Goal: Transaction & Acquisition: Purchase product/service

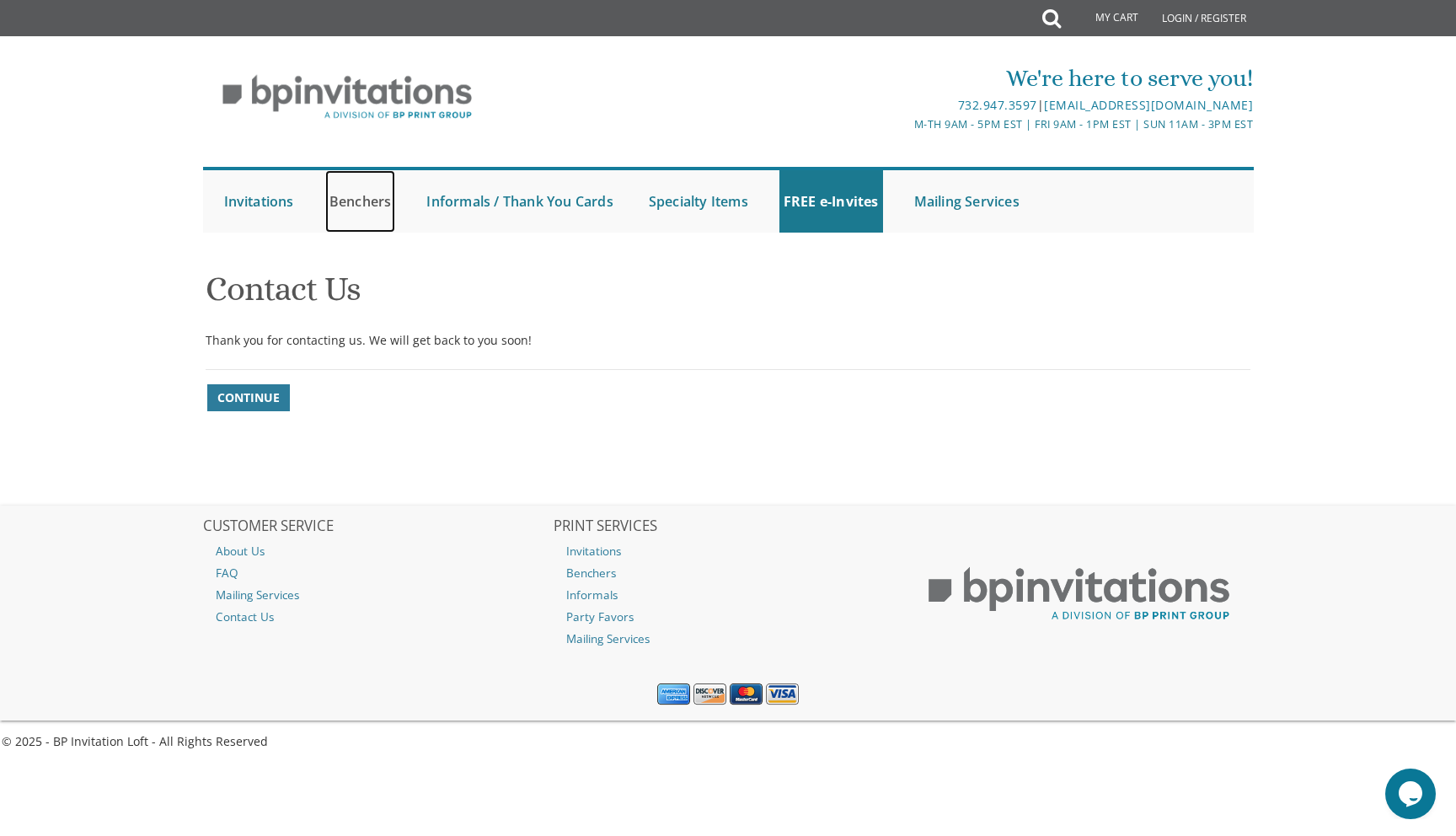
click at [375, 206] on link "Benchers" at bounding box center [360, 202] width 70 height 63
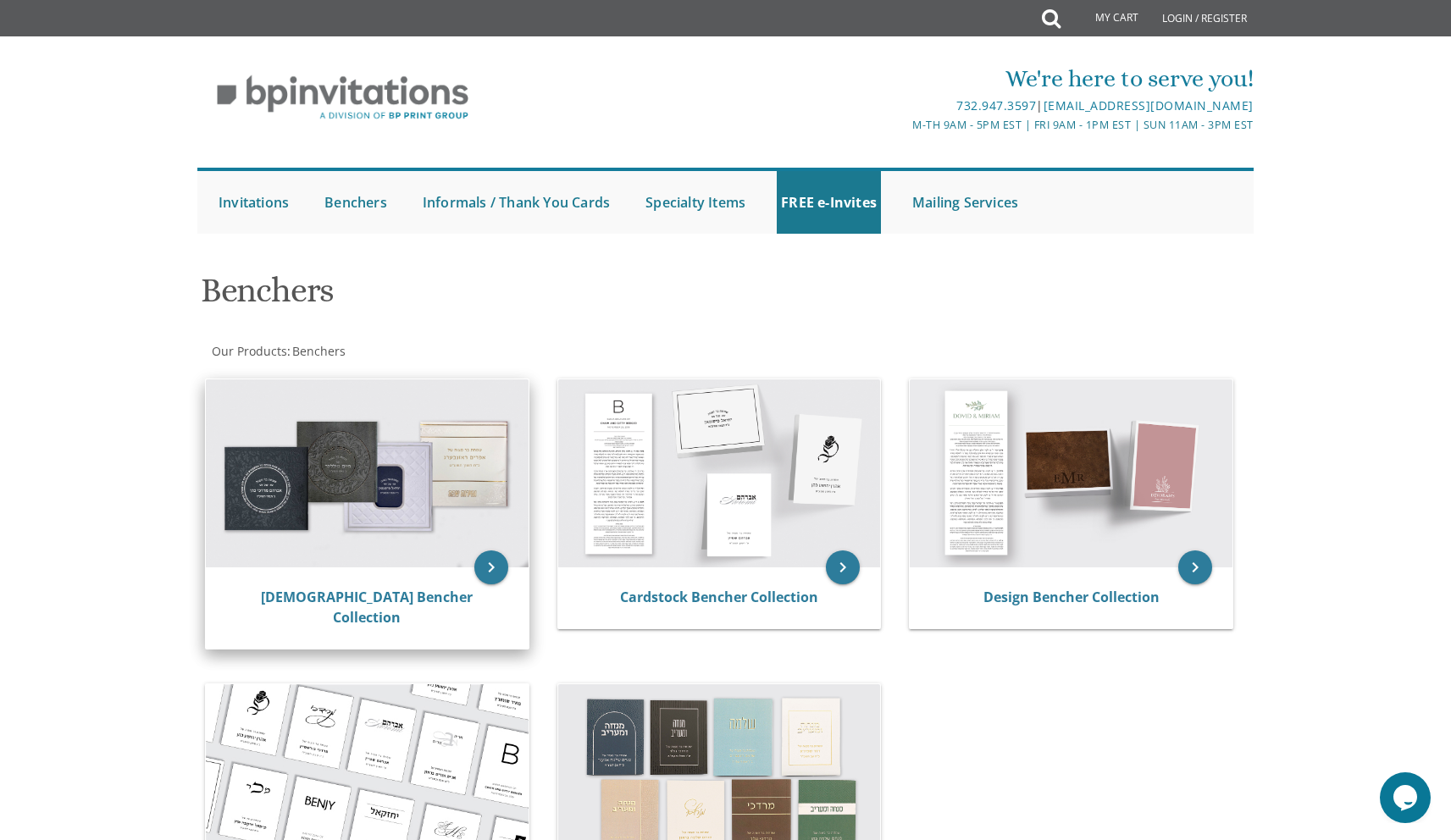
click at [424, 498] on img at bounding box center [367, 472] width 322 height 188
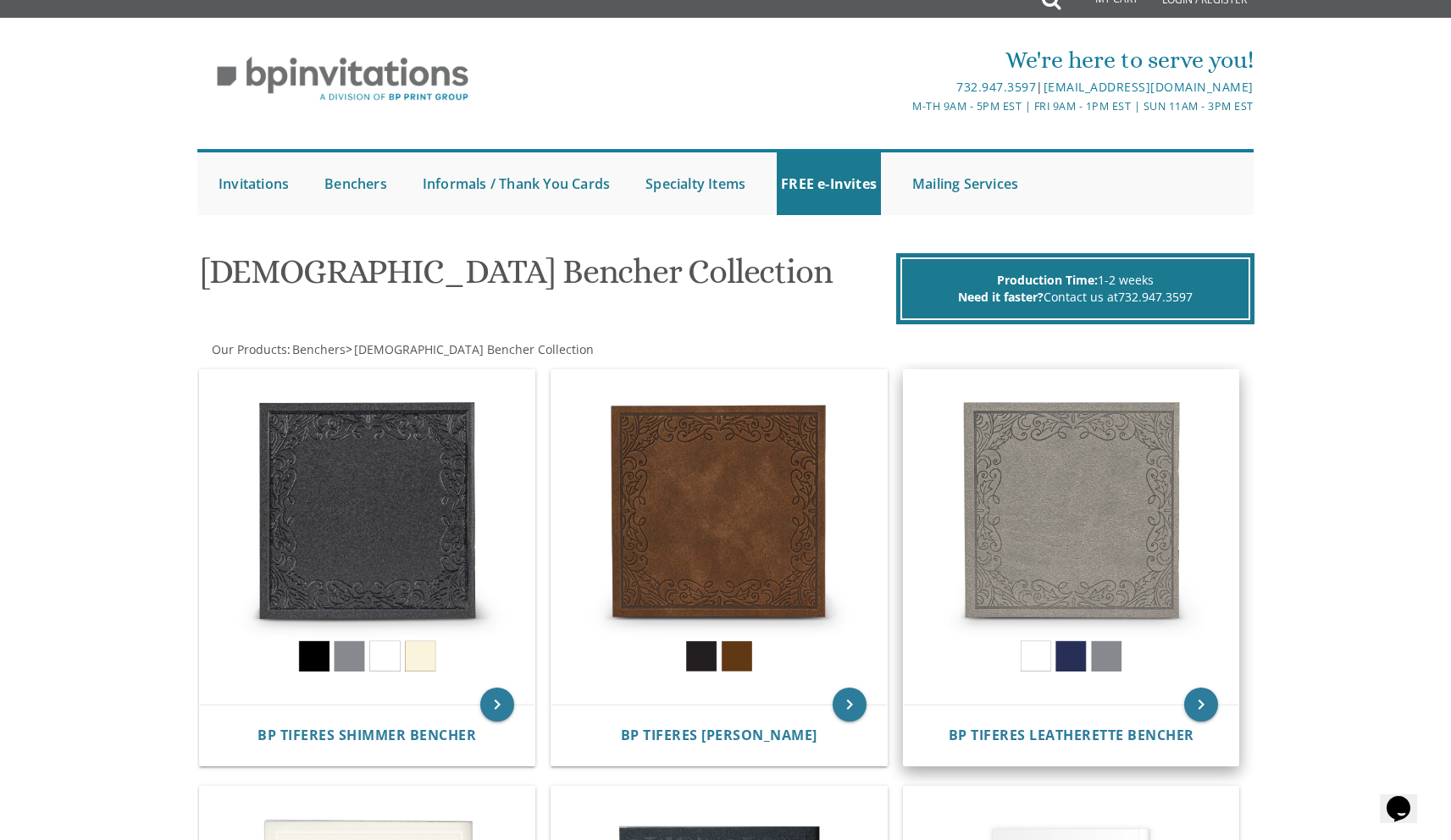
scroll to position [74, 0]
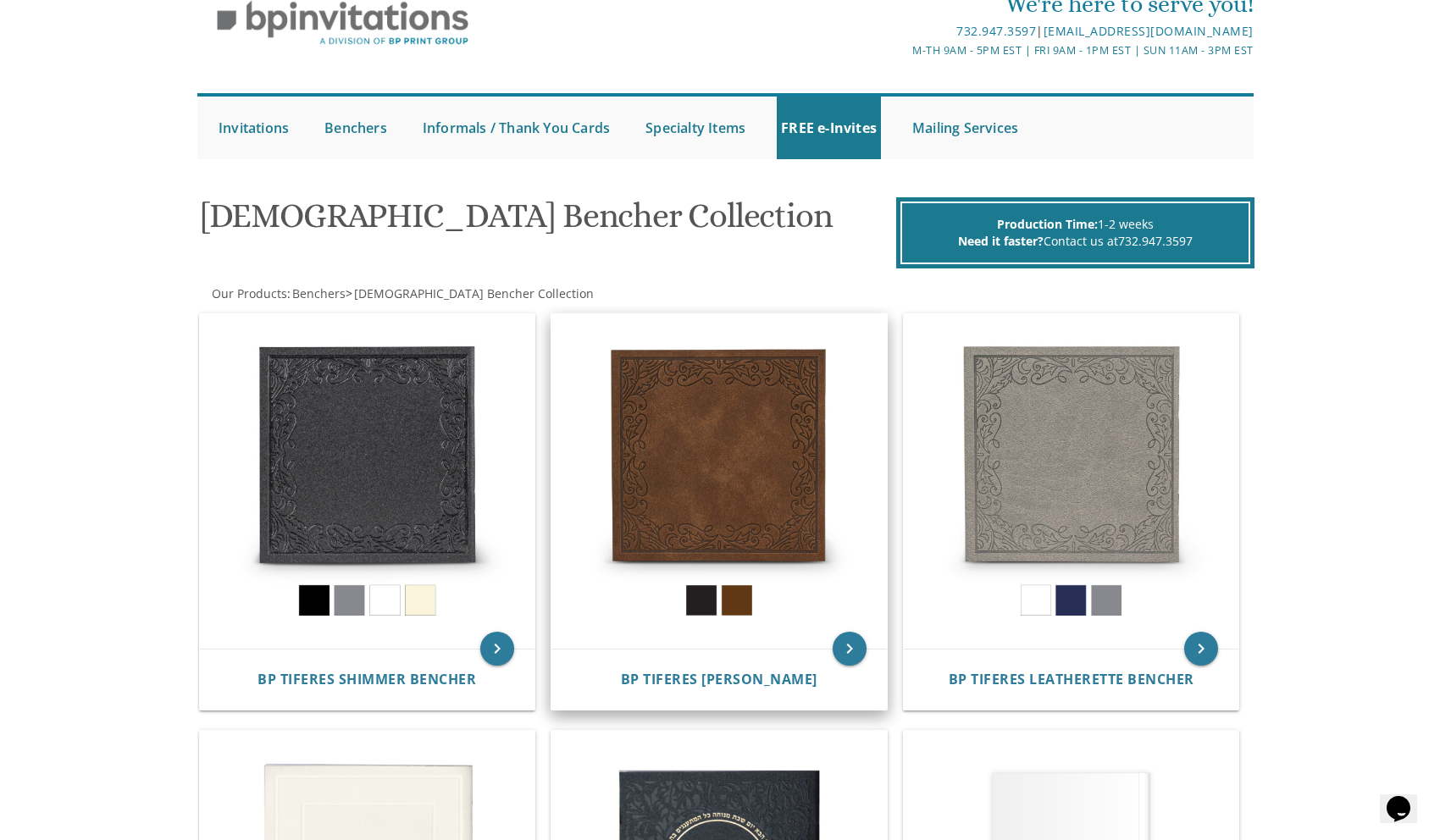
click at [752, 459] on img at bounding box center [719, 482] width 335 height 335
click at [732, 597] on img at bounding box center [719, 482] width 335 height 335
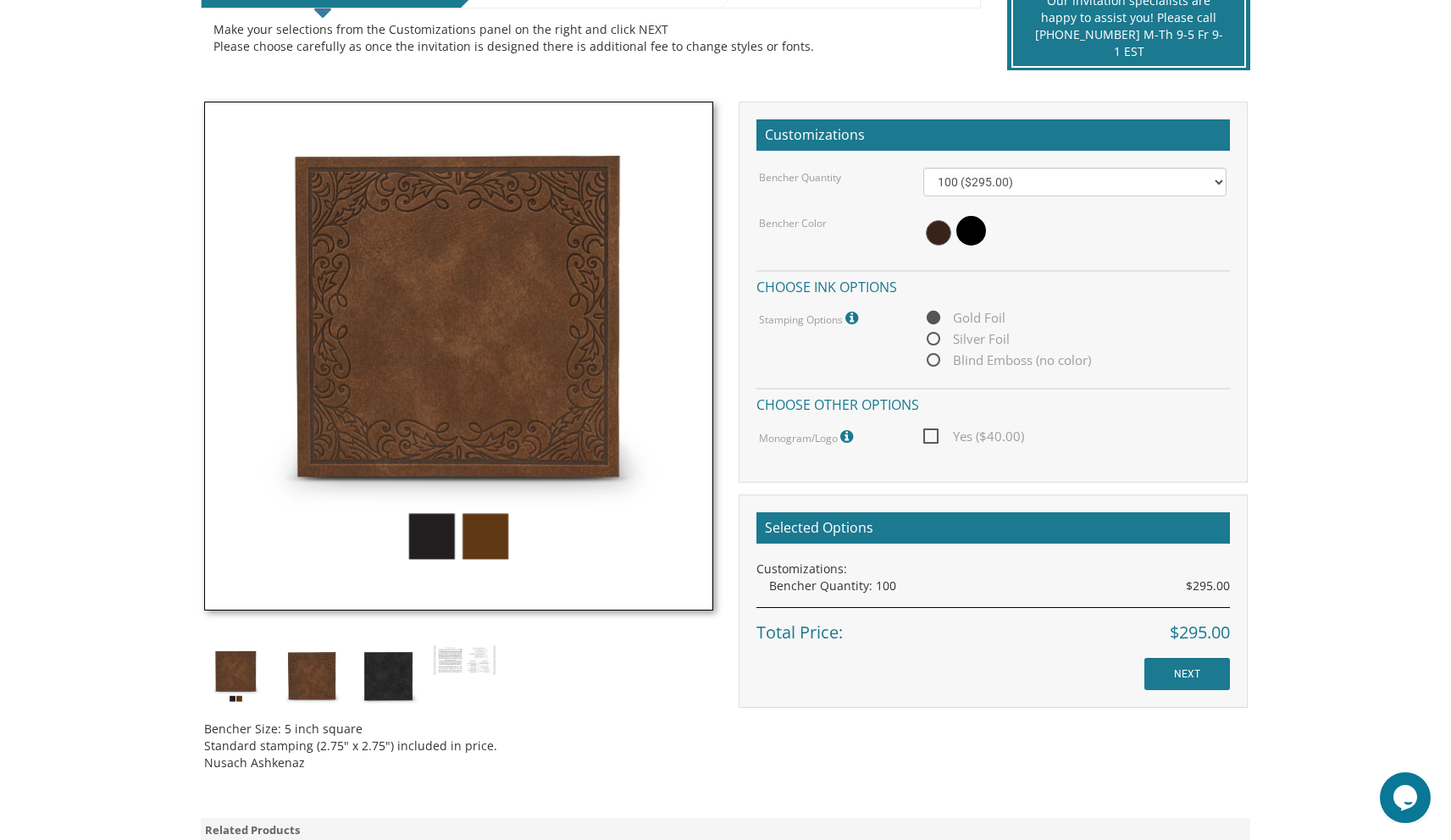
scroll to position [517, 0]
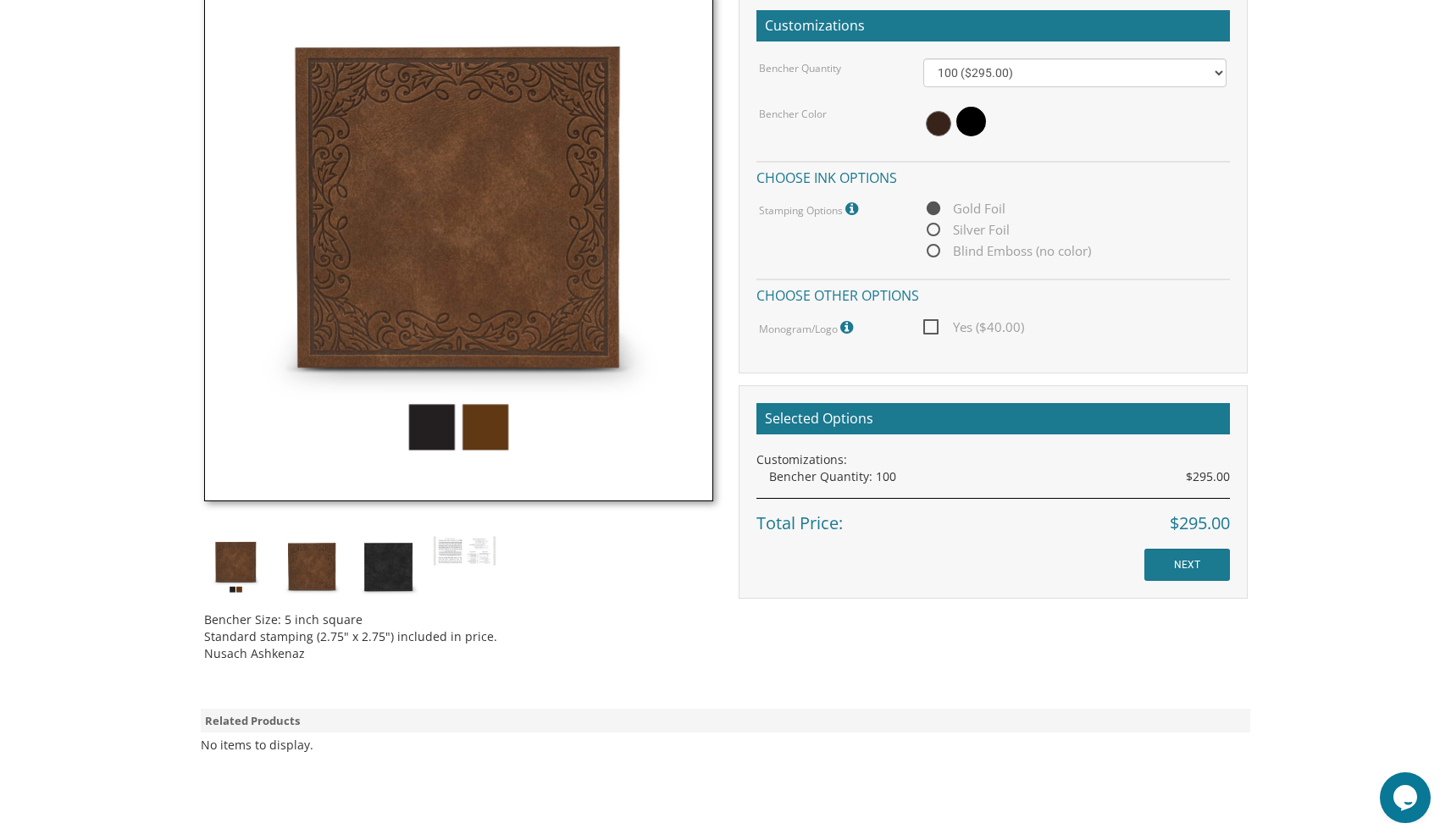
click at [487, 445] on img at bounding box center [459, 246] width 509 height 509
click at [427, 435] on img at bounding box center [459, 246] width 509 height 509
click at [501, 443] on img at bounding box center [459, 246] width 509 height 509
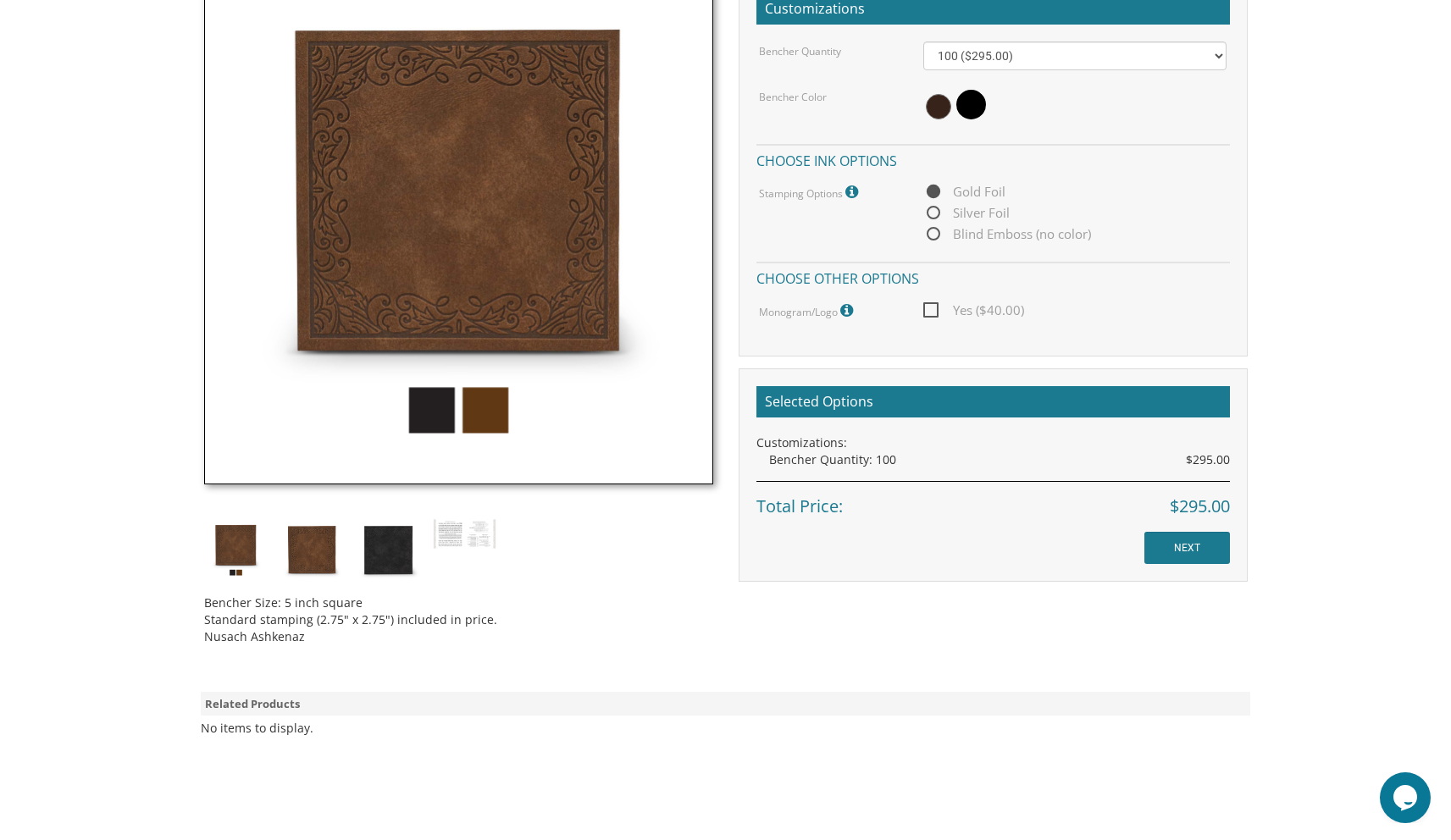
scroll to position [540, 0]
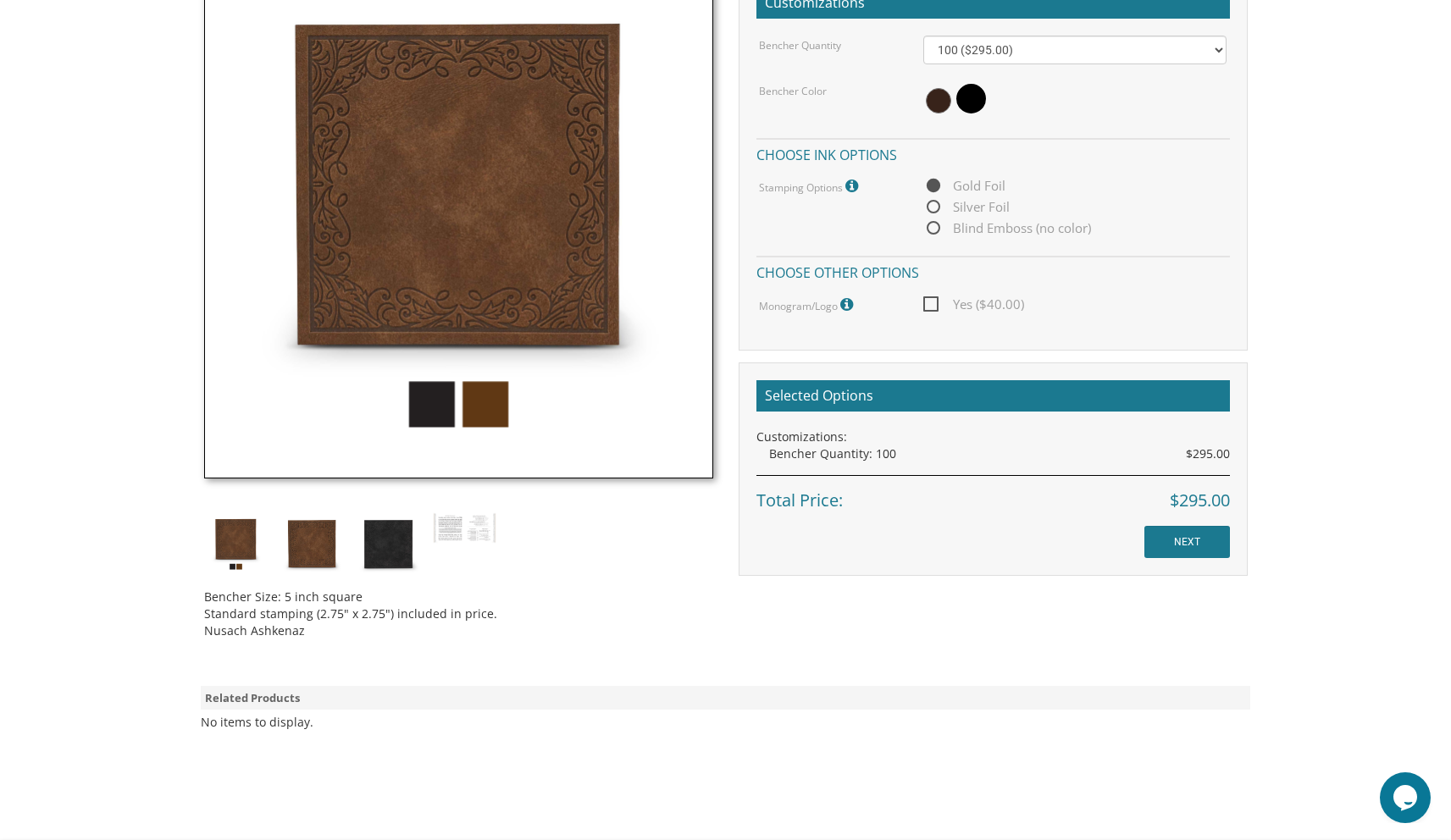
click at [936, 227] on span "Blind Emboss (no color)" at bounding box center [1007, 228] width 168 height 21
click at [934, 227] on input "Blind Emboss (no color)" at bounding box center [929, 229] width 11 height 11
radio input "true"
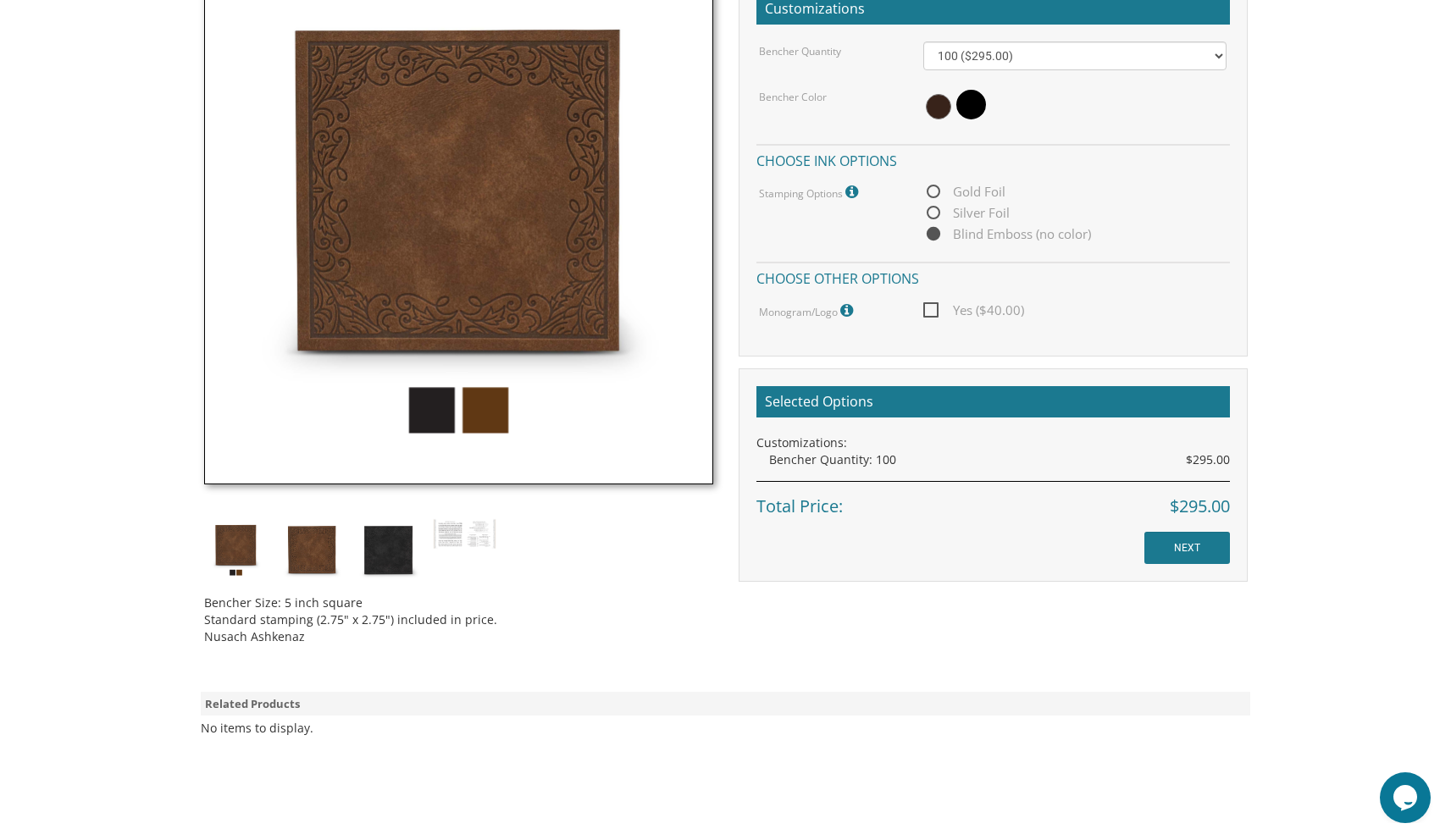
scroll to position [487, 0]
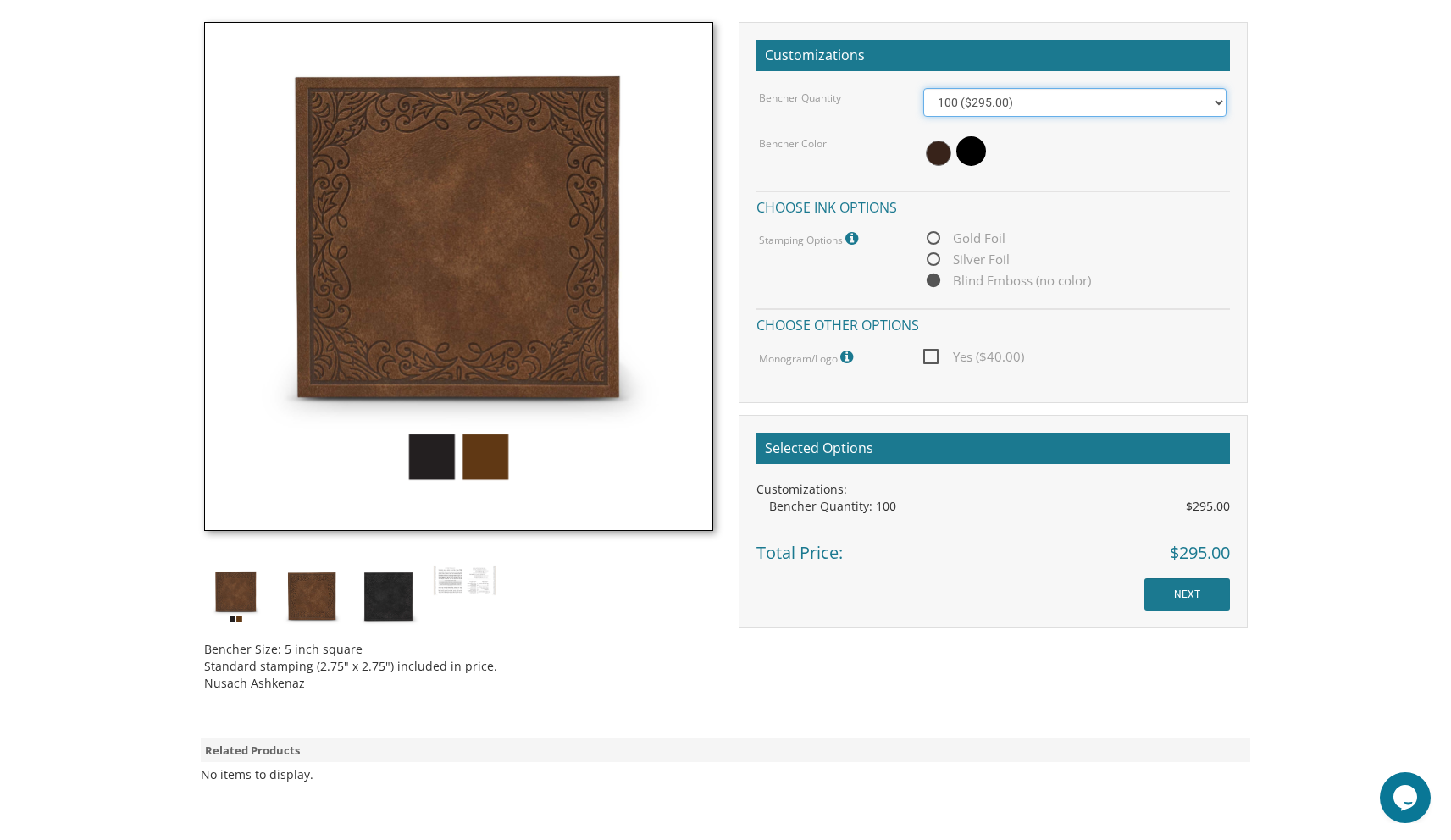
click at [1020, 101] on select "100 ($295.00) 200 ($590.00) 300 ($885.00) 400 ($1,180.00) 500 ($1,475.00)" at bounding box center [1074, 102] width 303 height 29
click at [923, 88] on select "100 ($295.00) 200 ($590.00) 300 ($885.00) 400 ($1,180.00) 500 ($1,475.00)" at bounding box center [1074, 102] width 303 height 29
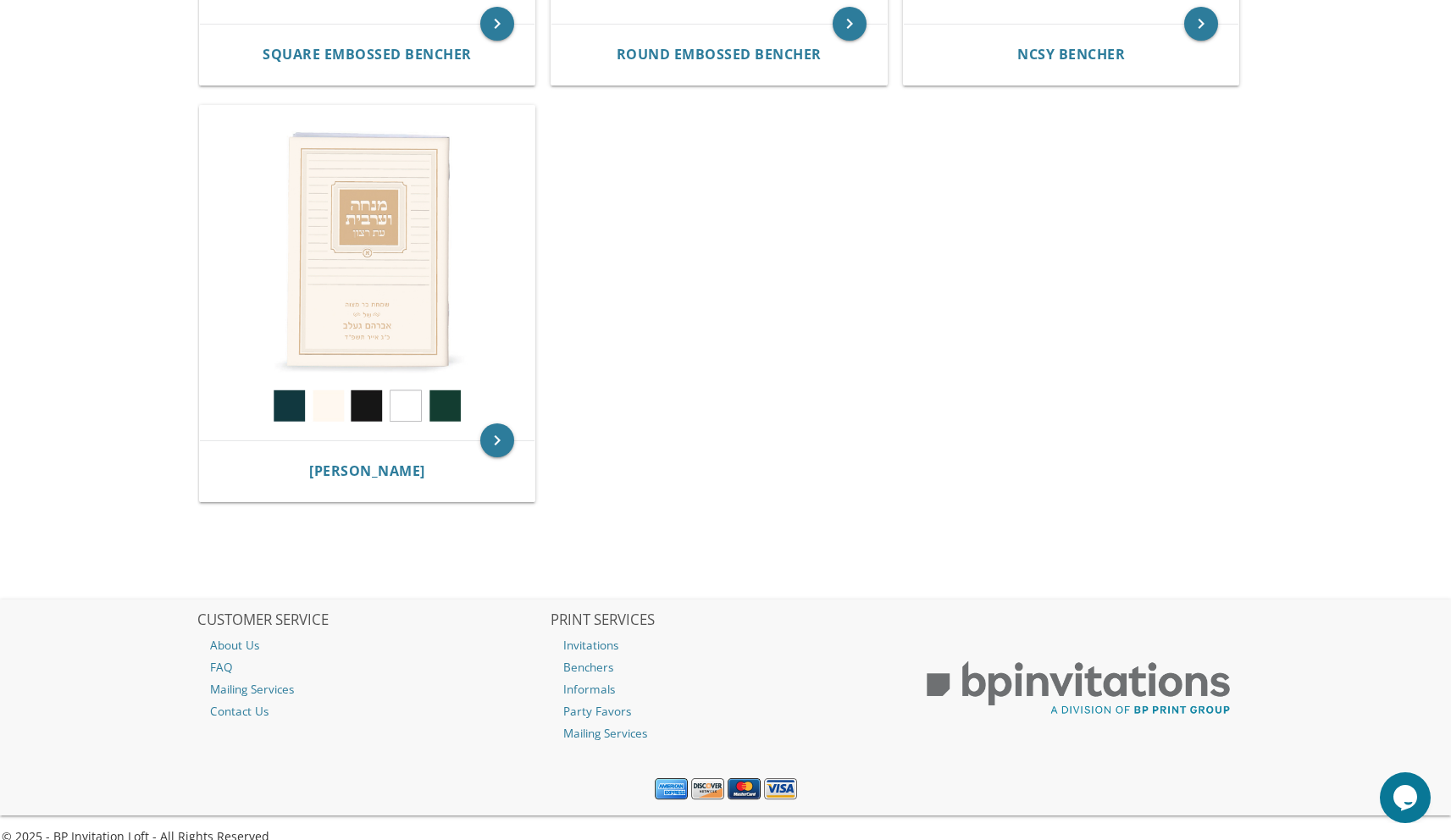
scroll to position [1137, 0]
